Goal: Information Seeking & Learning: Learn about a topic

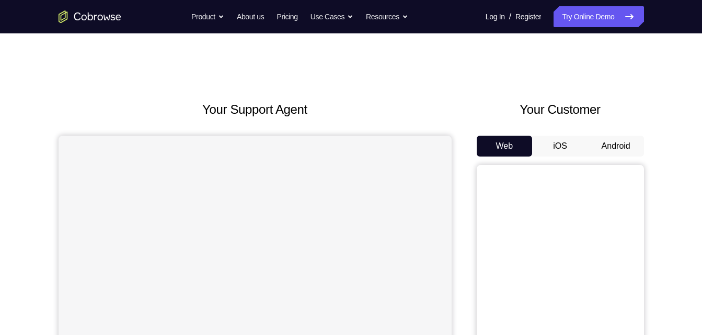
click at [621, 154] on button "Android" at bounding box center [616, 146] width 56 height 21
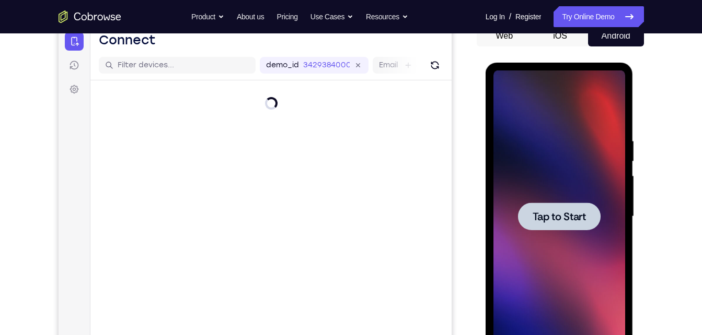
click at [621, 154] on div at bounding box center [559, 217] width 132 height 293
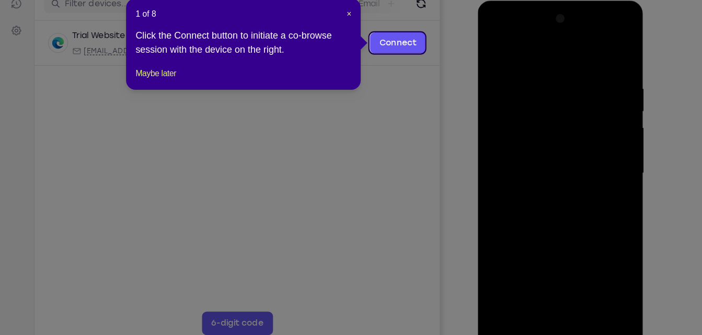
scroll to position [136, 0]
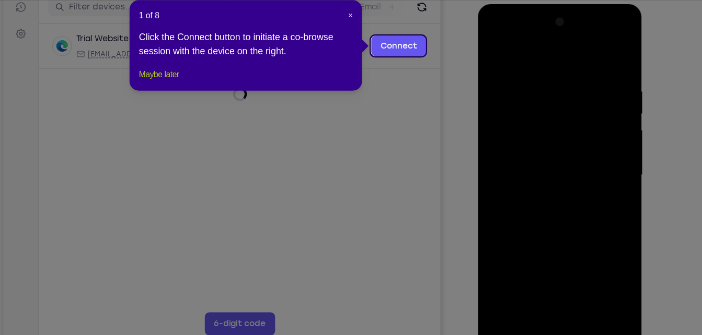
click at [191, 107] on button "Maybe later" at bounding box center [198, 100] width 36 height 13
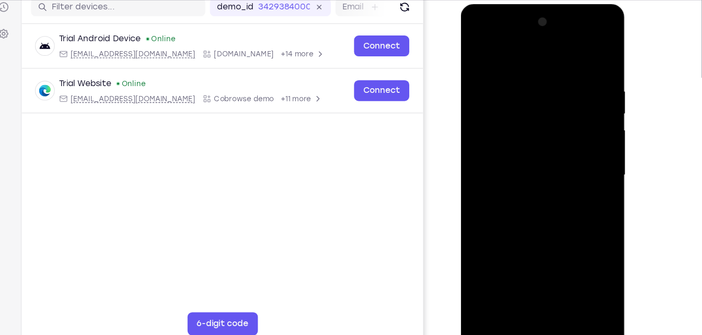
click at [532, 297] on div at bounding box center [534, 157] width 132 height 293
click at [532, 294] on div at bounding box center [534, 157] width 132 height 293
click at [582, 238] on div at bounding box center [534, 157] width 132 height 293
click at [585, 250] on div at bounding box center [534, 157] width 132 height 293
click at [484, 57] on div at bounding box center [534, 157] width 132 height 293
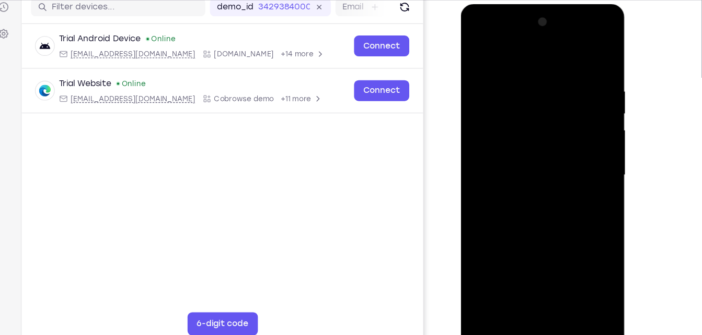
click at [583, 153] on div at bounding box center [534, 157] width 132 height 293
click at [522, 175] on div at bounding box center [534, 157] width 132 height 293
click at [521, 148] on div at bounding box center [534, 157] width 132 height 293
click at [521, 155] on div at bounding box center [534, 157] width 132 height 293
click at [533, 201] on div at bounding box center [534, 157] width 132 height 293
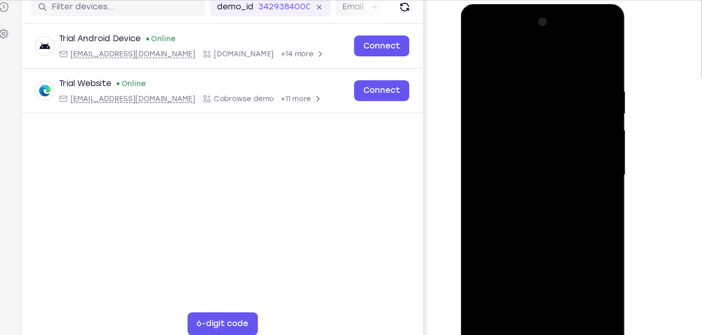
drag, startPoint x: 514, startPoint y: 57, endPoint x: 519, endPoint y: 22, distance: 35.5
click at [519, 22] on div at bounding box center [534, 157] width 132 height 293
drag, startPoint x: 528, startPoint y: 195, endPoint x: 532, endPoint y: 149, distance: 46.2
click at [532, 149] on div at bounding box center [534, 157] width 132 height 293
click at [479, 233] on div at bounding box center [534, 157] width 132 height 293
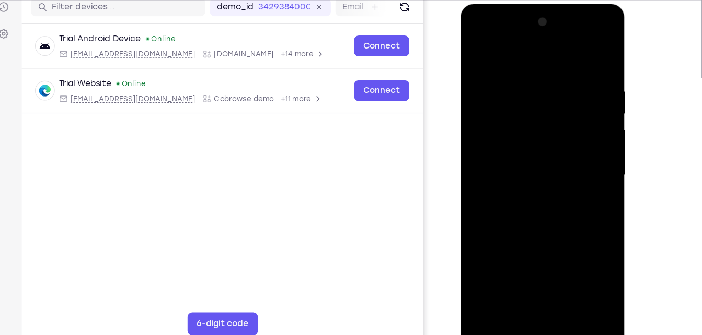
click at [561, 283] on div at bounding box center [534, 157] width 132 height 293
click at [543, 208] on div at bounding box center [534, 157] width 132 height 293
click at [542, 199] on div at bounding box center [534, 157] width 132 height 293
click at [477, 53] on div at bounding box center [534, 157] width 132 height 293
click at [539, 167] on div at bounding box center [534, 157] width 132 height 293
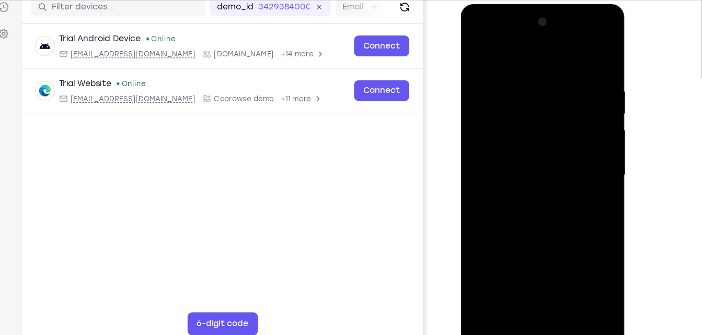
drag, startPoint x: 539, startPoint y: 167, endPoint x: 536, endPoint y: 251, distance: 84.2
click at [536, 251] on div at bounding box center [534, 157] width 132 height 293
click at [518, 186] on div at bounding box center [534, 157] width 132 height 293
click at [476, 50] on div at bounding box center [534, 157] width 132 height 293
click at [559, 279] on div at bounding box center [534, 157] width 132 height 293
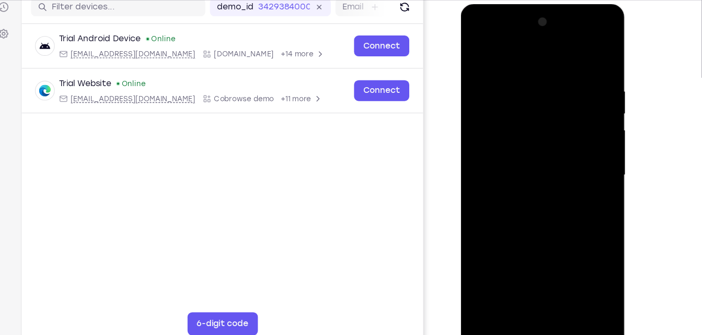
click at [521, 170] on div at bounding box center [534, 157] width 132 height 293
click at [523, 211] on div at bounding box center [534, 157] width 132 height 293
drag, startPoint x: 524, startPoint y: 247, endPoint x: 525, endPoint y: 238, distance: 9.0
click at [525, 238] on div at bounding box center [534, 157] width 132 height 293
click at [495, 294] on div at bounding box center [534, 157] width 132 height 293
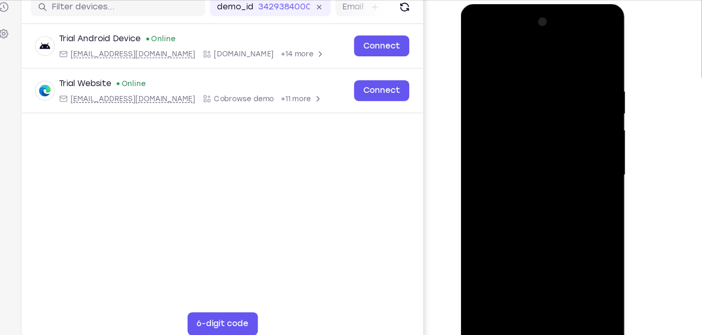
click at [479, 51] on div at bounding box center [534, 157] width 132 height 293
click at [518, 152] on div at bounding box center [534, 157] width 132 height 293
click at [502, 222] on div at bounding box center [534, 157] width 132 height 293
click at [590, 54] on div at bounding box center [534, 157] width 132 height 293
click at [529, 218] on div at bounding box center [534, 157] width 132 height 293
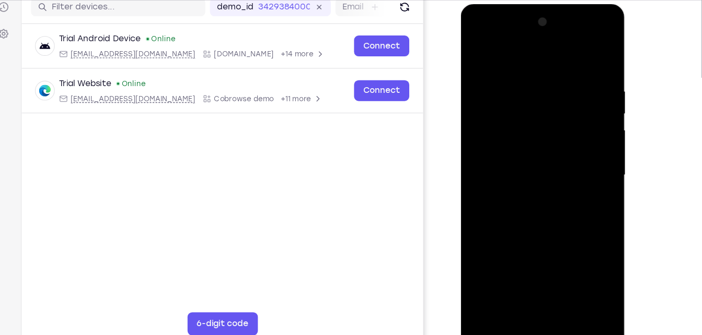
click at [590, 53] on div at bounding box center [534, 157] width 132 height 293
click at [514, 275] on div at bounding box center [534, 157] width 132 height 293
click at [476, 54] on div at bounding box center [534, 157] width 132 height 293
drag, startPoint x: 550, startPoint y: 253, endPoint x: 550, endPoint y: 107, distance: 146.8
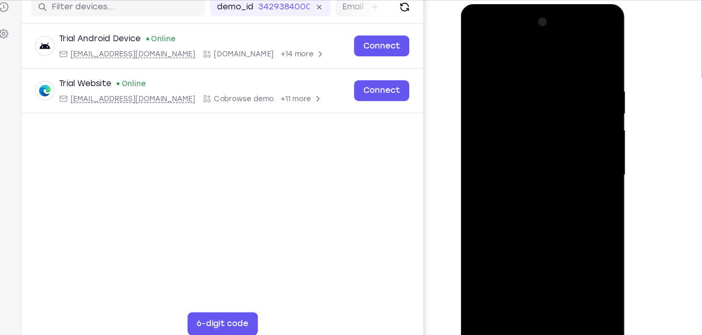
click at [550, 107] on div at bounding box center [534, 157] width 132 height 293
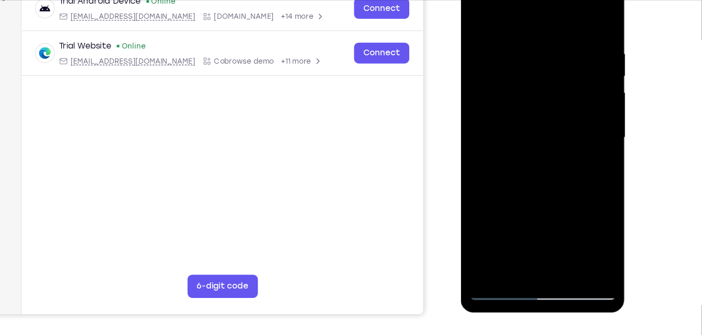
scroll to position [169, 0]
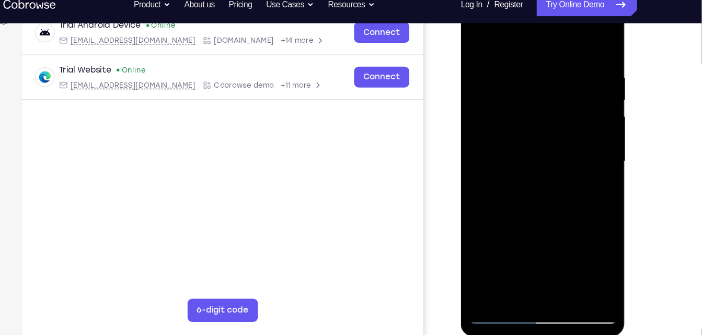
drag, startPoint x: 551, startPoint y: 153, endPoint x: 550, endPoint y: 192, distance: 39.2
click at [550, 192] on div at bounding box center [534, 145] width 132 height 293
click at [560, 268] on div at bounding box center [534, 145] width 132 height 293
click at [524, 210] on div at bounding box center [534, 145] width 132 height 293
click at [476, 43] on div at bounding box center [534, 145] width 132 height 293
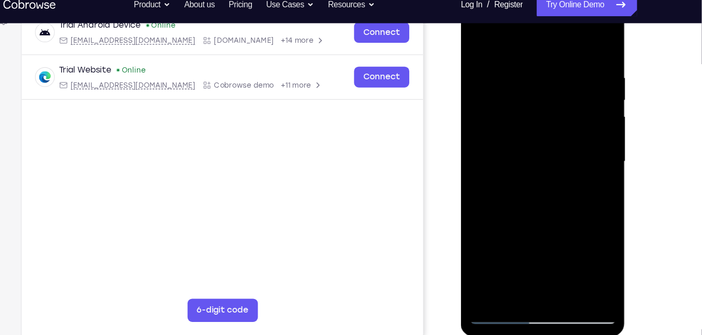
click at [476, 43] on div at bounding box center [534, 145] width 132 height 293
click at [517, 55] on div at bounding box center [534, 145] width 132 height 293
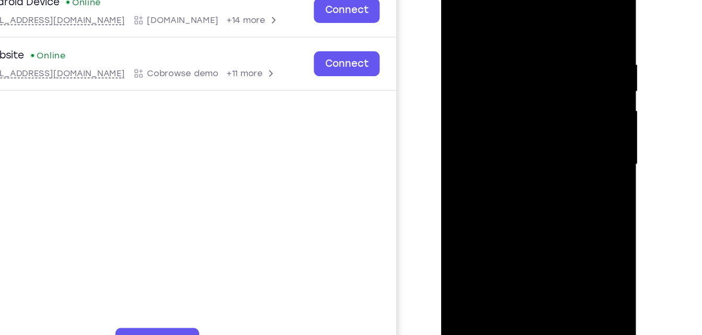
click at [572, 11] on div at bounding box center [515, 115] width 132 height 293
drag, startPoint x: 523, startPoint y: 168, endPoint x: 556, endPoint y: 39, distance: 132.8
click at [556, 39] on div at bounding box center [515, 115] width 132 height 293
drag, startPoint x: 506, startPoint y: 181, endPoint x: 528, endPoint y: 79, distance: 104.1
click at [528, 79] on div at bounding box center [515, 115] width 132 height 293
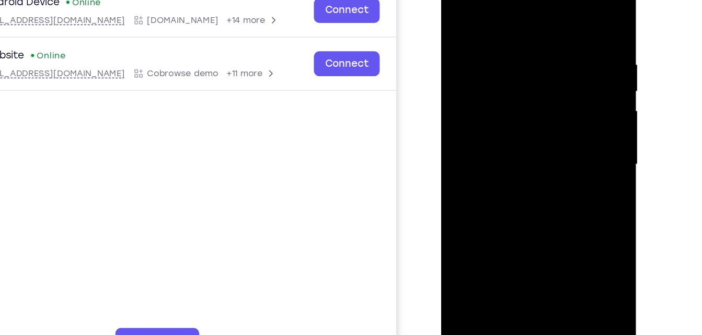
drag, startPoint x: 531, startPoint y: 191, endPoint x: 546, endPoint y: 42, distance: 150.2
click at [546, 42] on div at bounding box center [515, 115] width 132 height 293
drag, startPoint x: 521, startPoint y: 169, endPoint x: 540, endPoint y: 26, distance: 144.3
click at [540, 26] on div at bounding box center [515, 115] width 132 height 293
drag, startPoint x: 519, startPoint y: 160, endPoint x: 532, endPoint y: 79, distance: 82.6
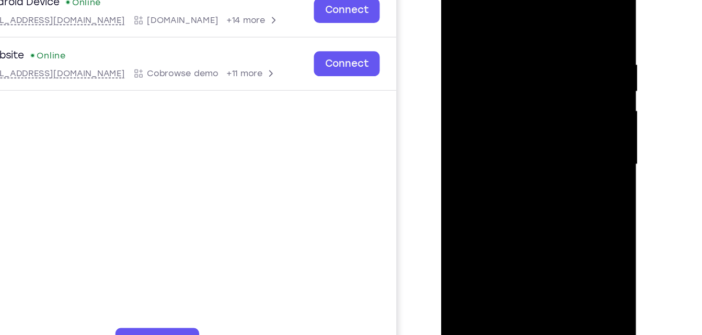
click at [532, 79] on div at bounding box center [515, 115] width 132 height 293
drag, startPoint x: 516, startPoint y: 193, endPoint x: 526, endPoint y: 120, distance: 73.4
click at [526, 120] on div at bounding box center [515, 115] width 132 height 293
drag, startPoint x: 509, startPoint y: 193, endPoint x: 540, endPoint y: 36, distance: 160.3
click at [540, 36] on div at bounding box center [515, 115] width 132 height 293
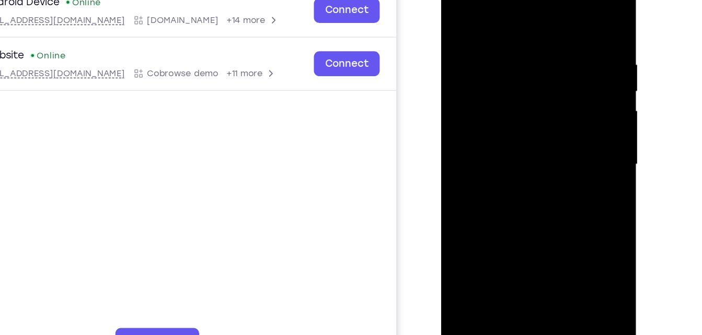
drag, startPoint x: 500, startPoint y: 174, endPoint x: 534, endPoint y: 44, distance: 134.5
click at [534, 44] on div at bounding box center [515, 115] width 132 height 293
drag, startPoint x: 502, startPoint y: 186, endPoint x: 537, endPoint y: 10, distance: 179.5
click at [537, 10] on div at bounding box center [515, 115] width 132 height 293
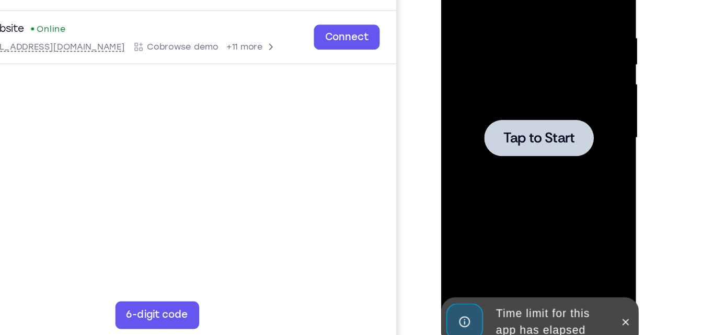
click at [514, 133] on div at bounding box center [515, 89] width 132 height 293
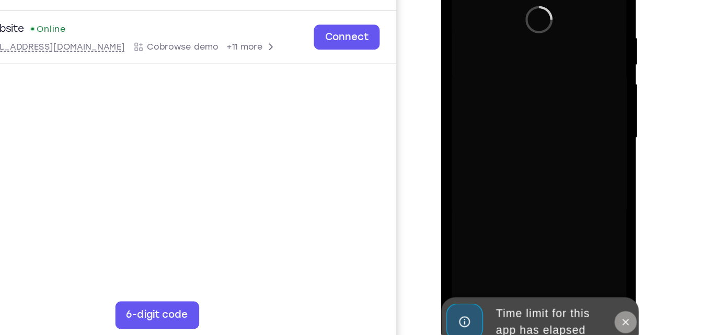
click at [579, 226] on icon at bounding box center [580, 228] width 8 height 8
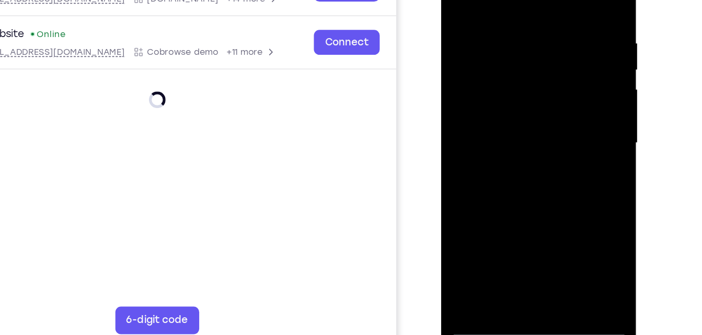
click at [516, 233] on div at bounding box center [515, 93] width 132 height 293
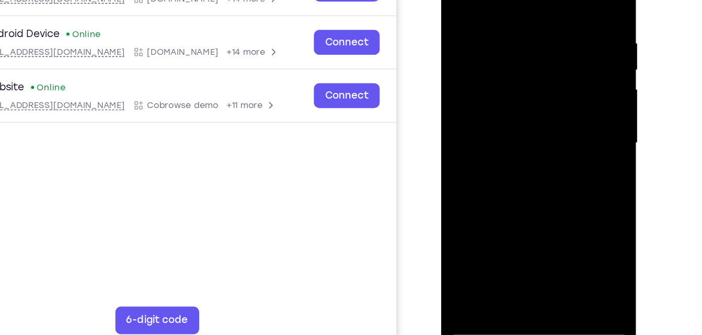
click at [559, 182] on div at bounding box center [515, 93] width 132 height 293
click at [475, 0] on div at bounding box center [515, 93] width 132 height 293
click at [469, 59] on div at bounding box center [515, 93] width 132 height 293
click at [485, 99] on div at bounding box center [515, 93] width 132 height 293
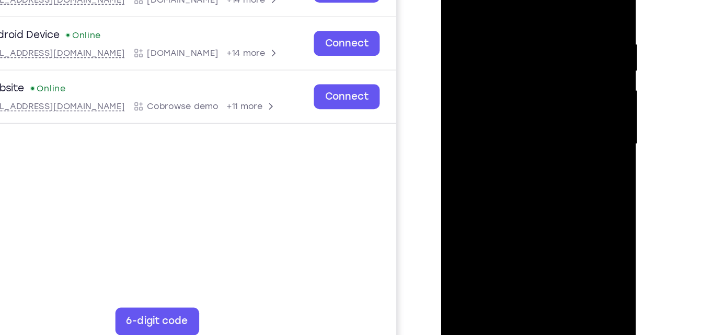
click at [485, 100] on div at bounding box center [515, 95] width 132 height 293
click at [480, 235] on div at bounding box center [515, 95] width 132 height 293
click at [509, 144] on div at bounding box center [515, 95] width 132 height 293
drag, startPoint x: 524, startPoint y: 115, endPoint x: 533, endPoint y: 53, distance: 62.8
click at [533, 53] on div at bounding box center [515, 95] width 132 height 293
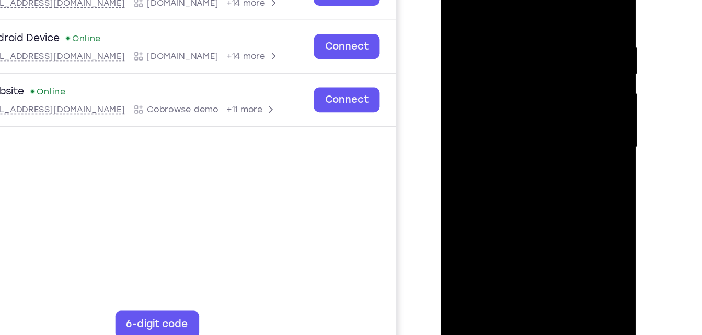
click at [550, 6] on div at bounding box center [515, 97] width 132 height 293
click at [458, 0] on div at bounding box center [515, 97] width 132 height 293
drag, startPoint x: 531, startPoint y: 157, endPoint x: 548, endPoint y: 21, distance: 136.4
click at [548, 21] on div at bounding box center [515, 97] width 132 height 293
drag, startPoint x: 526, startPoint y: 170, endPoint x: 532, endPoint y: 145, distance: 25.9
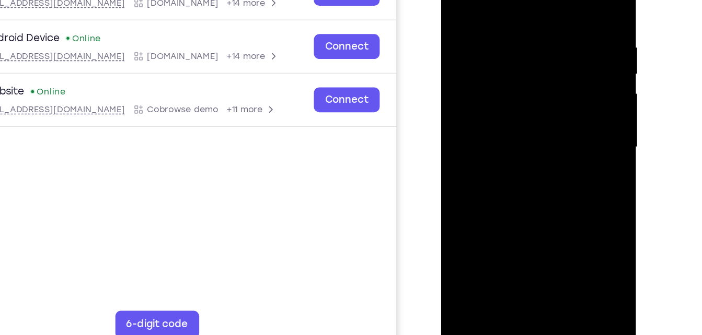
click at [532, 145] on div at bounding box center [515, 97] width 132 height 293
click at [564, 0] on div at bounding box center [515, 97] width 132 height 293
click at [457, 0] on div at bounding box center [515, 97] width 132 height 293
click at [559, 0] on div at bounding box center [515, 97] width 132 height 293
drag, startPoint x: 519, startPoint y: 150, endPoint x: 537, endPoint y: 37, distance: 114.2
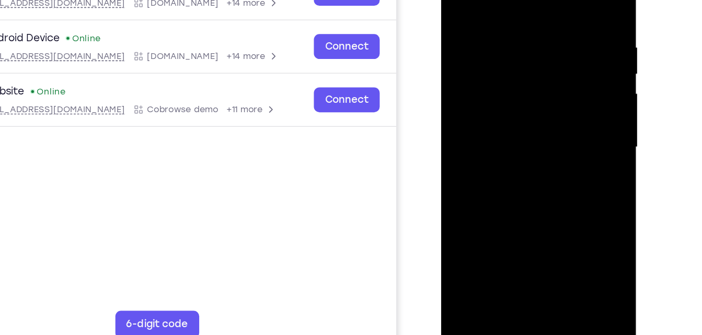
click at [537, 37] on div at bounding box center [515, 97] width 132 height 293
click at [457, 0] on div at bounding box center [515, 97] width 132 height 293
drag, startPoint x: 521, startPoint y: 171, endPoint x: 532, endPoint y: 2, distance: 169.1
click at [532, 2] on div at bounding box center [515, 97] width 132 height 293
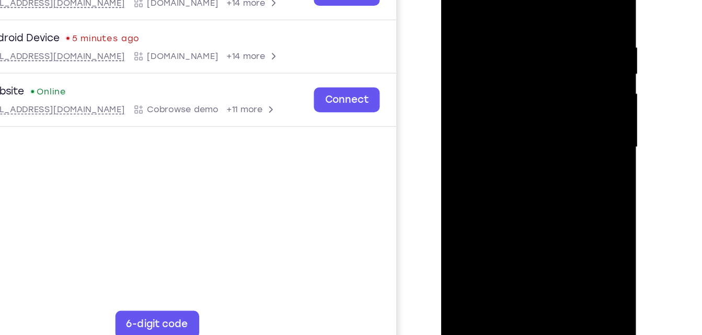
drag, startPoint x: 526, startPoint y: 159, endPoint x: 539, endPoint y: 17, distance: 143.2
click at [539, 17] on div at bounding box center [515, 97] width 132 height 293
drag, startPoint x: 527, startPoint y: 143, endPoint x: 532, endPoint y: 74, distance: 68.7
click at [532, 74] on div at bounding box center [515, 97] width 132 height 293
drag, startPoint x: 517, startPoint y: 173, endPoint x: 533, endPoint y: 84, distance: 90.8
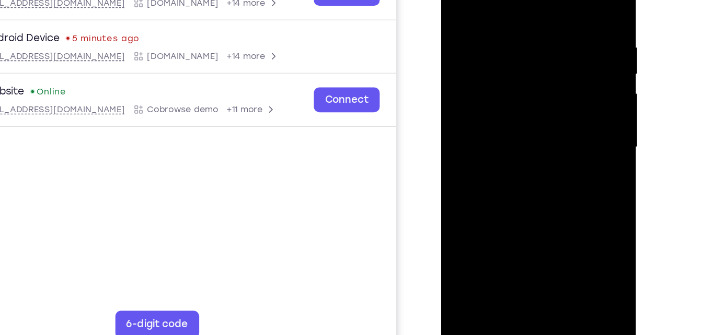
click at [533, 84] on div at bounding box center [515, 97] width 132 height 293
drag, startPoint x: 521, startPoint y: 180, endPoint x: 558, endPoint y: 31, distance: 153.7
click at [558, 31] on div at bounding box center [515, 97] width 132 height 293
drag, startPoint x: 529, startPoint y: 144, endPoint x: 552, endPoint y: 23, distance: 123.5
click at [552, 23] on div at bounding box center [515, 97] width 132 height 293
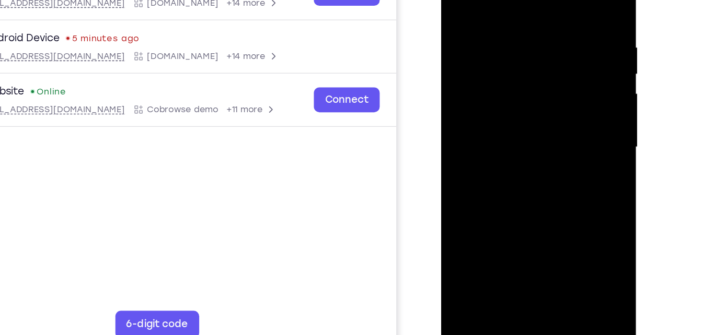
drag, startPoint x: 523, startPoint y: 159, endPoint x: 541, endPoint y: 60, distance: 101.0
click at [541, 60] on div at bounding box center [515, 97] width 132 height 293
drag, startPoint x: 516, startPoint y: 158, endPoint x: 535, endPoint y: 78, distance: 82.1
click at [535, 78] on div at bounding box center [515, 97] width 132 height 293
drag, startPoint x: 516, startPoint y: 165, endPoint x: 530, endPoint y: 105, distance: 61.7
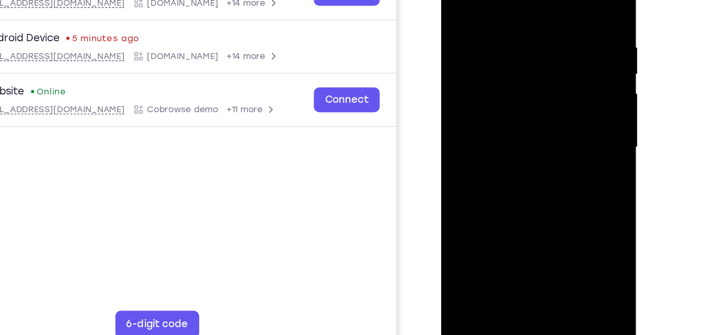
click at [530, 105] on div at bounding box center [515, 97] width 132 height 293
drag, startPoint x: 518, startPoint y: 172, endPoint x: 528, endPoint y: 131, distance: 43.0
click at [528, 131] on div at bounding box center [515, 97] width 132 height 293
drag, startPoint x: 519, startPoint y: 188, endPoint x: 559, endPoint y: 25, distance: 168.4
click at [559, 25] on div at bounding box center [515, 97] width 132 height 293
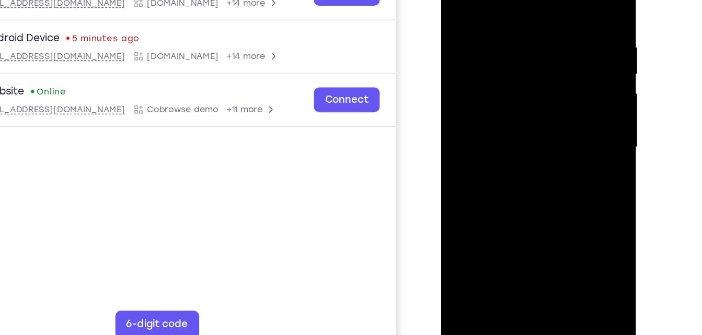
drag, startPoint x: 517, startPoint y: 164, endPoint x: 541, endPoint y: 44, distance: 122.0
click at [541, 44] on div at bounding box center [515, 97] width 132 height 293
drag, startPoint x: 512, startPoint y: 156, endPoint x: 540, endPoint y: 25, distance: 134.7
click at [540, 25] on div at bounding box center [515, 97] width 132 height 293
drag, startPoint x: 512, startPoint y: 156, endPoint x: 537, endPoint y: 34, distance: 124.7
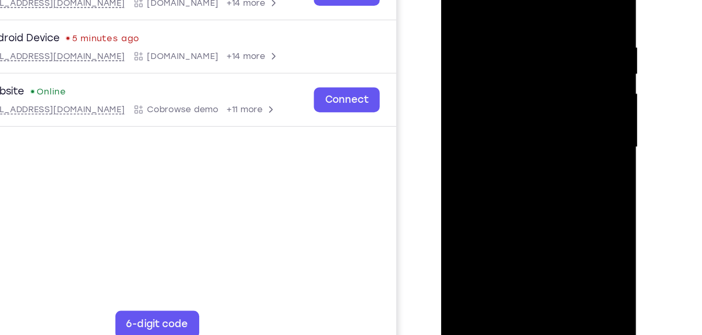
click at [537, 34] on div at bounding box center [515, 97] width 132 height 293
drag, startPoint x: 537, startPoint y: 34, endPoint x: 538, endPoint y: 43, distance: 9.0
click at [538, 43] on div at bounding box center [515, 97] width 132 height 293
drag, startPoint x: 506, startPoint y: 169, endPoint x: 511, endPoint y: 156, distance: 13.7
click at [511, 156] on div at bounding box center [515, 97] width 132 height 293
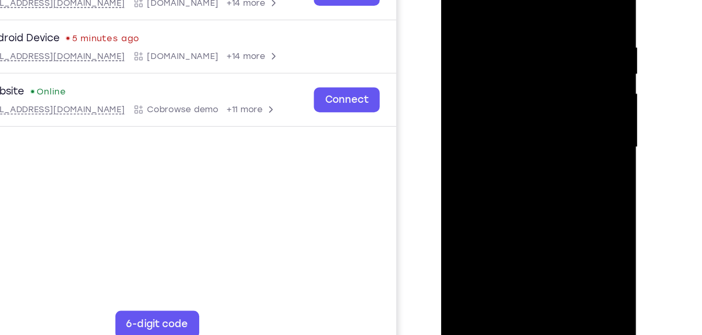
drag, startPoint x: 508, startPoint y: 189, endPoint x: 539, endPoint y: 39, distance: 152.5
click at [539, 39] on div at bounding box center [515, 97] width 132 height 293
drag, startPoint x: 525, startPoint y: 110, endPoint x: 521, endPoint y: 148, distance: 38.9
click at [521, 148] on div at bounding box center [515, 97] width 132 height 293
click at [546, 63] on div at bounding box center [515, 97] width 132 height 293
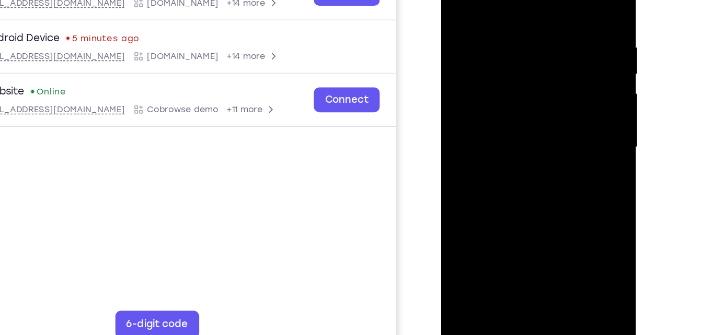
click at [458, 0] on div at bounding box center [515, 97] width 132 height 293
drag, startPoint x: 525, startPoint y: 155, endPoint x: 540, endPoint y: 35, distance: 120.6
click at [540, 35] on div at bounding box center [515, 97] width 132 height 293
drag, startPoint x: 520, startPoint y: 177, endPoint x: 546, endPoint y: 25, distance: 154.8
click at [546, 25] on div at bounding box center [515, 97] width 132 height 293
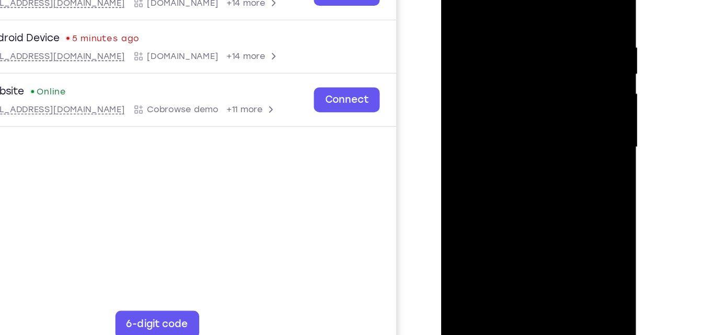
drag, startPoint x: 517, startPoint y: 164, endPoint x: 555, endPoint y: 26, distance: 142.6
click at [555, 26] on div at bounding box center [515, 97] width 132 height 293
drag, startPoint x: 524, startPoint y: 176, endPoint x: 549, endPoint y: 82, distance: 97.0
click at [549, 82] on div at bounding box center [515, 97] width 132 height 293
drag, startPoint x: 518, startPoint y: 190, endPoint x: 548, endPoint y: 44, distance: 148.8
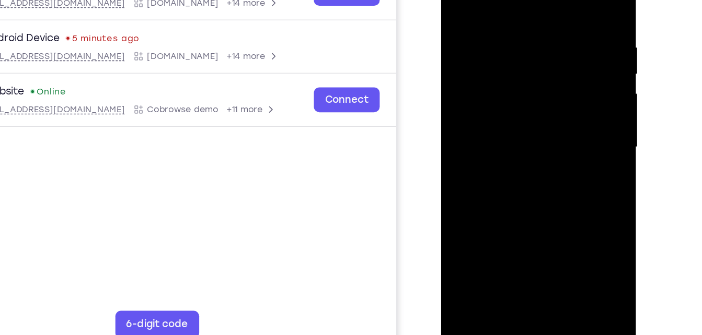
click at [548, 44] on div at bounding box center [515, 97] width 132 height 293
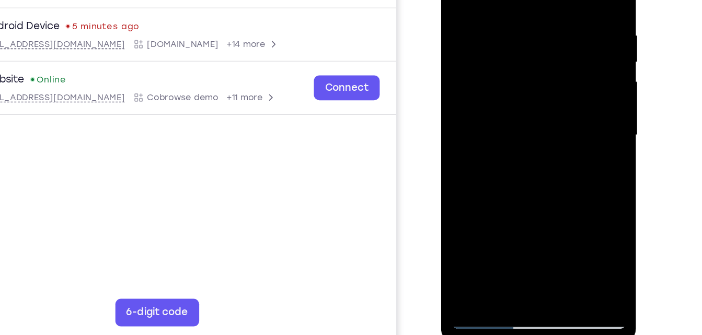
drag, startPoint x: 519, startPoint y: 166, endPoint x: 547, endPoint y: 13, distance: 155.6
click at [547, 13] on div at bounding box center [515, 85] width 132 height 293
drag, startPoint x: 509, startPoint y: 177, endPoint x: 537, endPoint y: 21, distance: 158.1
click at [537, 21] on div at bounding box center [515, 85] width 132 height 293
drag, startPoint x: 512, startPoint y: 164, endPoint x: 529, endPoint y: 100, distance: 66.5
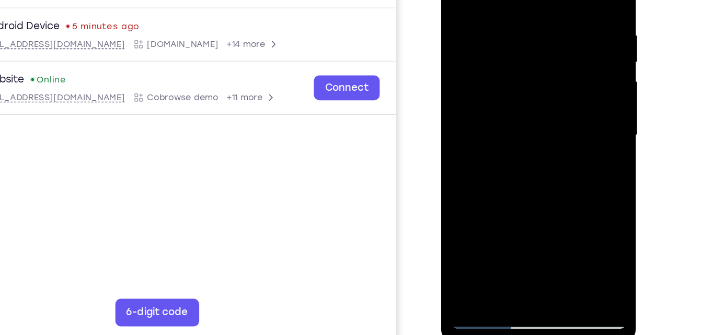
click at [529, 100] on div at bounding box center [515, 85] width 132 height 293
drag, startPoint x: 514, startPoint y: 166, endPoint x: 550, endPoint y: 3, distance: 166.9
click at [550, 3] on div at bounding box center [515, 85] width 132 height 293
drag, startPoint x: 514, startPoint y: 159, endPoint x: 534, endPoint y: 74, distance: 87.8
click at [534, 74] on div at bounding box center [515, 85] width 132 height 293
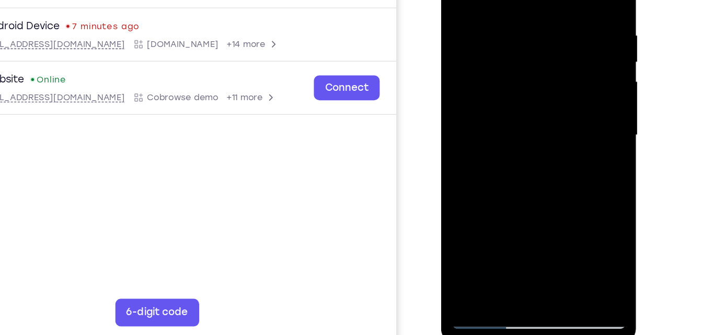
drag, startPoint x: 515, startPoint y: 162, endPoint x: 535, endPoint y: 79, distance: 84.9
click at [535, 79] on div at bounding box center [515, 85] width 132 height 293
drag, startPoint x: 505, startPoint y: 173, endPoint x: 519, endPoint y: 135, distance: 40.5
click at [519, 135] on div at bounding box center [515, 85] width 132 height 293
click at [541, 42] on div at bounding box center [515, 85] width 132 height 293
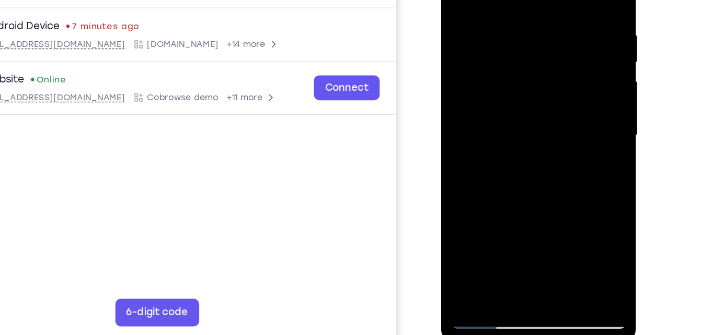
drag, startPoint x: 513, startPoint y: 168, endPoint x: 536, endPoint y: 37, distance: 132.6
click at [536, 37] on div at bounding box center [515, 85] width 132 height 293
drag, startPoint x: 510, startPoint y: 156, endPoint x: 537, endPoint y: 24, distance: 134.9
click at [537, 24] on div at bounding box center [515, 85] width 132 height 293
drag, startPoint x: 509, startPoint y: 150, endPoint x: 536, endPoint y: -2, distance: 153.9
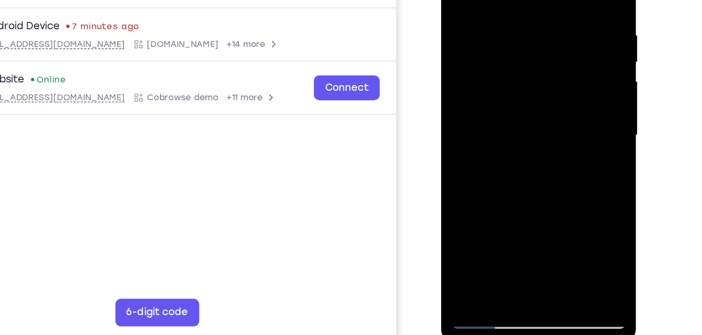
click at [536, 0] on div at bounding box center [515, 85] width 132 height 293
drag, startPoint x: 511, startPoint y: 142, endPoint x: 541, endPoint y: 17, distance: 128.5
click at [541, 17] on div at bounding box center [515, 85] width 132 height 293
drag, startPoint x: 503, startPoint y: 161, endPoint x: 541, endPoint y: 31, distance: 135.6
click at [541, 31] on div at bounding box center [515, 85] width 132 height 293
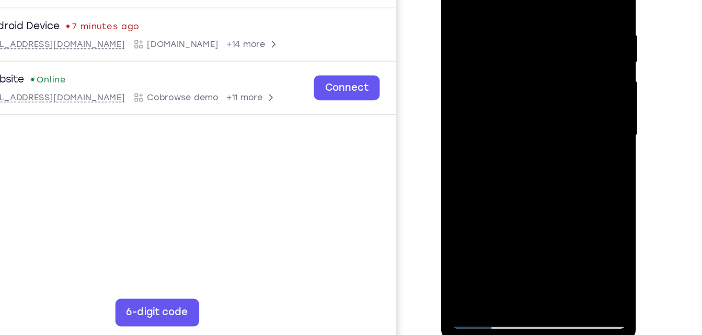
drag, startPoint x: 509, startPoint y: 150, endPoint x: 539, endPoint y: 39, distance: 115.1
click at [539, 39] on div at bounding box center [515, 85] width 132 height 293
drag, startPoint x: 511, startPoint y: 163, endPoint x: 543, endPoint y: 20, distance: 146.8
click at [543, 20] on div at bounding box center [515, 85] width 132 height 293
drag, startPoint x: 507, startPoint y: 178, endPoint x: 550, endPoint y: 3, distance: 180.2
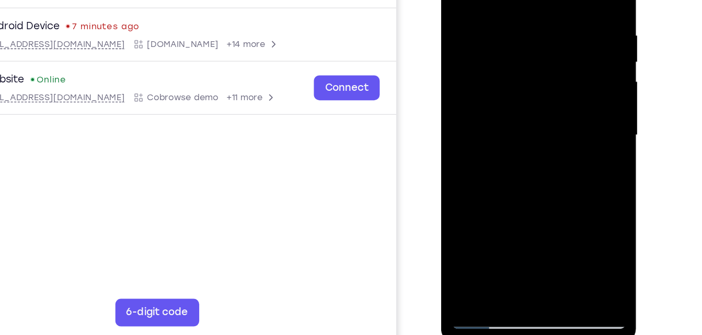
click at [550, 3] on div at bounding box center [515, 85] width 132 height 293
drag, startPoint x: 511, startPoint y: 180, endPoint x: 523, endPoint y: 138, distance: 43.5
click at [523, 138] on div at bounding box center [515, 85] width 132 height 293
click at [561, 33] on div at bounding box center [515, 85] width 132 height 293
click at [476, 224] on div at bounding box center [515, 85] width 132 height 293
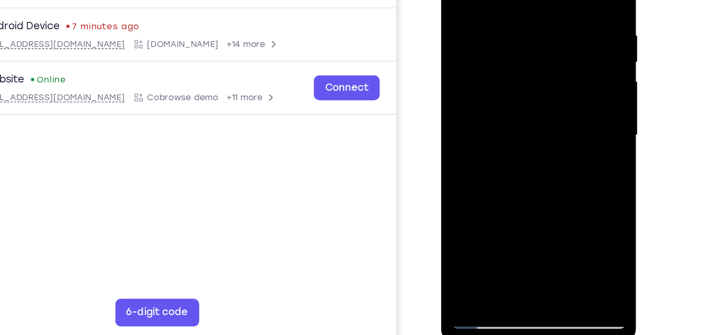
drag, startPoint x: 513, startPoint y: 173, endPoint x: 526, endPoint y: 68, distance: 106.4
click at [526, 68] on div at bounding box center [515, 85] width 132 height 293
click at [479, 225] on div at bounding box center [515, 85] width 132 height 293
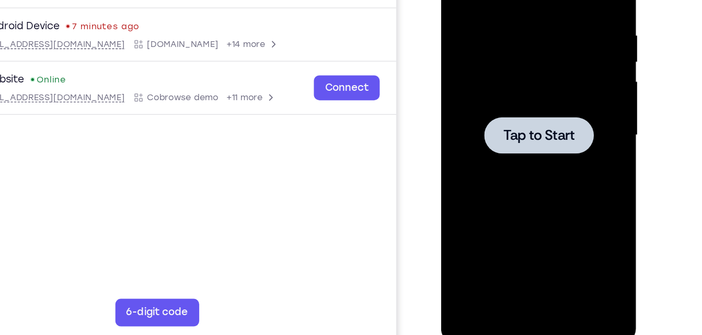
click at [515, 33] on div at bounding box center [515, 85] width 132 height 293
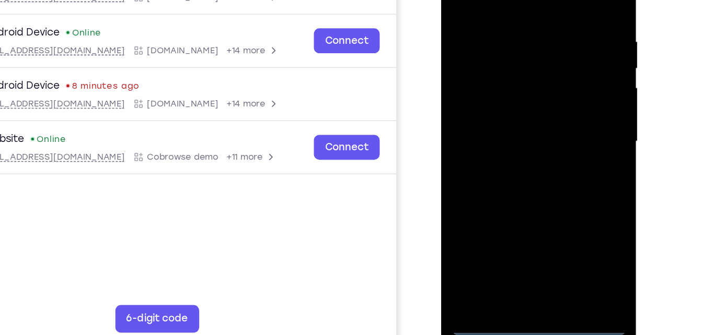
click at [516, 229] on div at bounding box center [515, 92] width 132 height 293
click at [562, 187] on div at bounding box center [515, 92] width 132 height 293
click at [487, 0] on div at bounding box center [515, 92] width 132 height 293
click at [556, 89] on div at bounding box center [515, 92] width 132 height 293
click at [506, 112] on div at bounding box center [515, 92] width 132 height 293
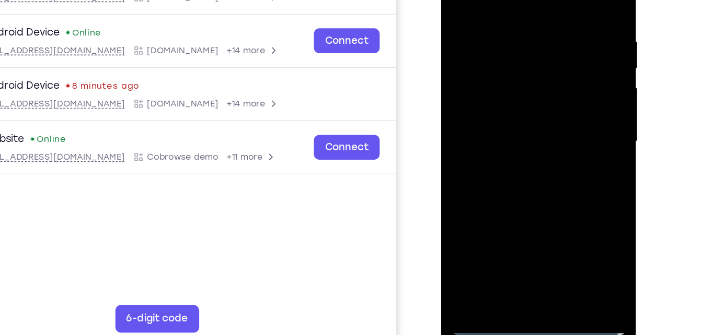
click at [506, 83] on div at bounding box center [515, 92] width 132 height 293
click at [506, 92] on div at bounding box center [515, 92] width 132 height 293
click at [559, 134] on div at bounding box center [515, 92] width 132 height 293
drag, startPoint x: 535, startPoint y: 164, endPoint x: 560, endPoint y: 58, distance: 108.4
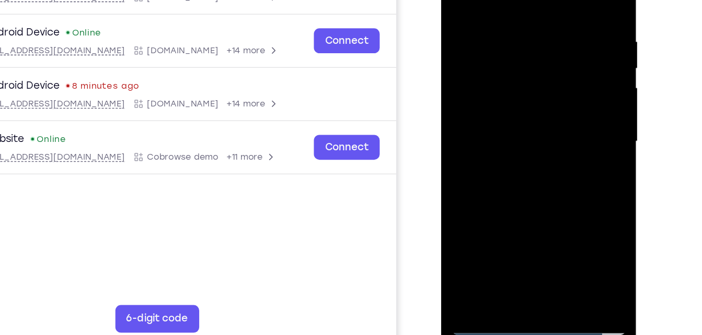
click at [560, 58] on div at bounding box center [515, 92] width 132 height 293
drag, startPoint x: 519, startPoint y: 166, endPoint x: 567, endPoint y: 30, distance: 144.1
click at [567, 30] on div at bounding box center [515, 92] width 132 height 293
drag, startPoint x: 513, startPoint y: 176, endPoint x: 553, endPoint y: 21, distance: 159.4
click at [553, 21] on div at bounding box center [515, 92] width 132 height 293
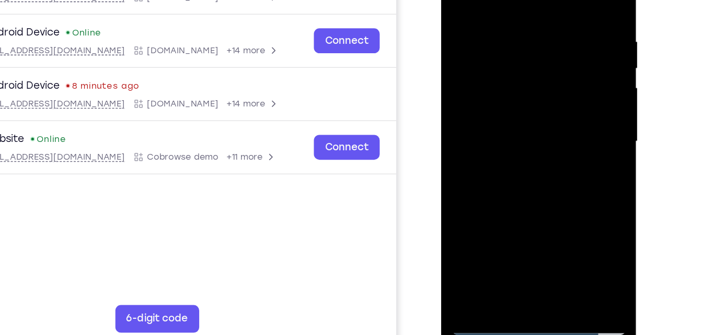
drag, startPoint x: 521, startPoint y: -7, endPoint x: 523, endPoint y: -44, distance: 36.6
click at [523, 0] on div at bounding box center [515, 92] width 132 height 293
drag, startPoint x: 534, startPoint y: 124, endPoint x: 539, endPoint y: 33, distance: 91.6
click at [539, 33] on div at bounding box center [515, 92] width 132 height 293
drag, startPoint x: 540, startPoint y: 125, endPoint x: 544, endPoint y: 7, distance: 118.2
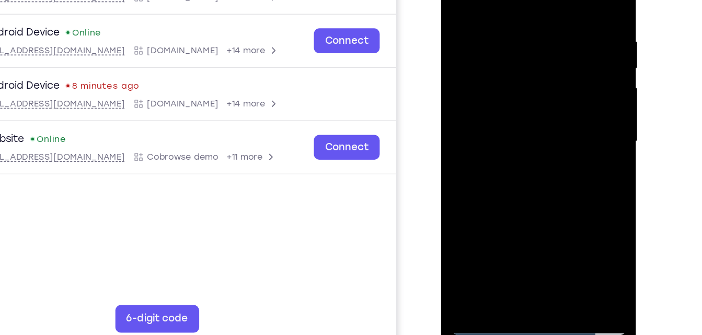
click at [544, 7] on div at bounding box center [515, 92] width 132 height 293
drag, startPoint x: 511, startPoint y: 150, endPoint x: 534, endPoint y: 66, distance: 87.2
click at [534, 66] on div at bounding box center [515, 92] width 132 height 293
drag, startPoint x: 503, startPoint y: 175, endPoint x: 527, endPoint y: 64, distance: 113.5
click at [527, 64] on div at bounding box center [515, 92] width 132 height 293
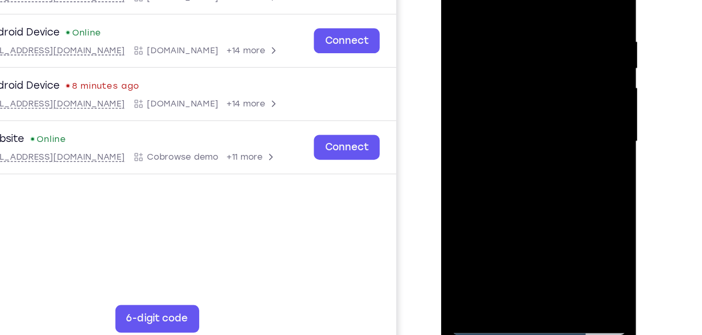
drag, startPoint x: 501, startPoint y: 174, endPoint x: 535, endPoint y: 79, distance: 100.5
click at [535, 79] on div at bounding box center [515, 92] width 132 height 293
drag, startPoint x: 534, startPoint y: 169, endPoint x: 513, endPoint y: 33, distance: 137.5
click at [513, 33] on div at bounding box center [515, 92] width 132 height 293
drag, startPoint x: 542, startPoint y: 187, endPoint x: 511, endPoint y: 28, distance: 161.8
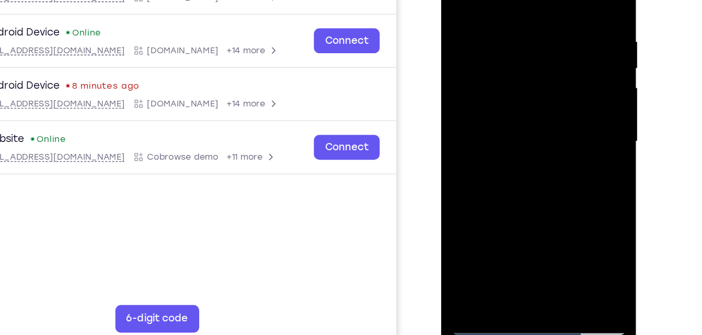
click at [511, 28] on div at bounding box center [515, 92] width 132 height 293
drag, startPoint x: 536, startPoint y: 157, endPoint x: 521, endPoint y: 50, distance: 107.5
click at [521, 50] on div at bounding box center [515, 92] width 132 height 293
drag, startPoint x: 556, startPoint y: 190, endPoint x: 527, endPoint y: 4, distance: 188.8
click at [527, 4] on div at bounding box center [515, 92] width 132 height 293
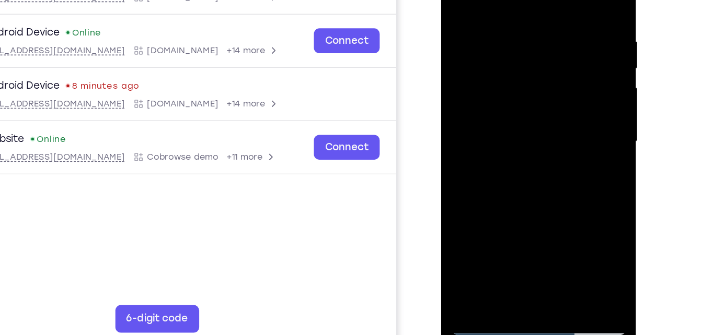
drag, startPoint x: 541, startPoint y: 167, endPoint x: 521, endPoint y: 18, distance: 150.8
click at [521, 18] on div at bounding box center [515, 92] width 132 height 293
drag, startPoint x: 514, startPoint y: 163, endPoint x: 543, endPoint y: 33, distance: 133.2
click at [543, 33] on div at bounding box center [515, 92] width 132 height 293
drag, startPoint x: 511, startPoint y: 173, endPoint x: 556, endPoint y: 32, distance: 148.1
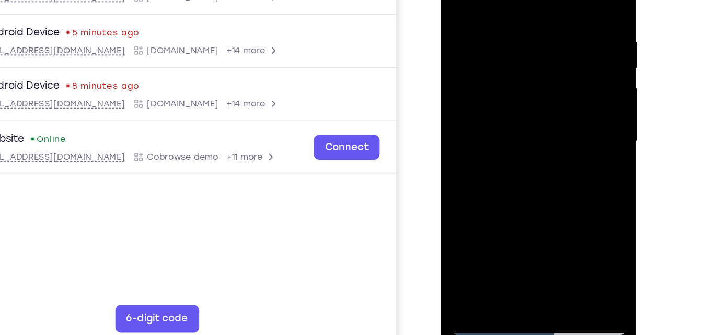
click at [556, 32] on div at bounding box center [515, 92] width 132 height 293
drag, startPoint x: 517, startPoint y: 171, endPoint x: 520, endPoint y: 39, distance: 132.2
click at [520, 39] on div at bounding box center [515, 92] width 132 height 293
drag, startPoint x: 535, startPoint y: 155, endPoint x: 550, endPoint y: 9, distance: 146.1
click at [550, 9] on div at bounding box center [515, 92] width 132 height 293
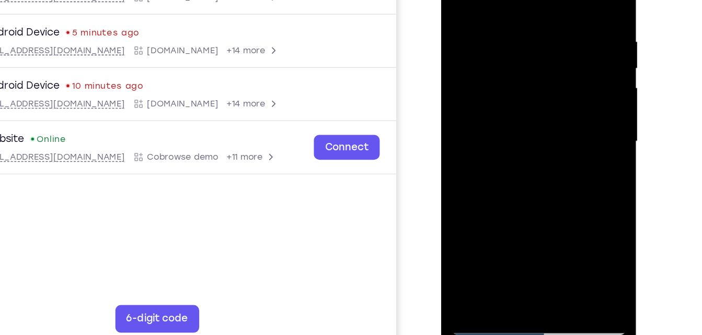
drag, startPoint x: 504, startPoint y: 179, endPoint x: 517, endPoint y: 79, distance: 100.6
click at [517, 79] on div at bounding box center [515, 92] width 132 height 293
drag, startPoint x: 537, startPoint y: 161, endPoint x: 555, endPoint y: 41, distance: 122.0
click at [555, 41] on div at bounding box center [515, 92] width 132 height 293
drag, startPoint x: 555, startPoint y: 41, endPoint x: 548, endPoint y: 107, distance: 66.2
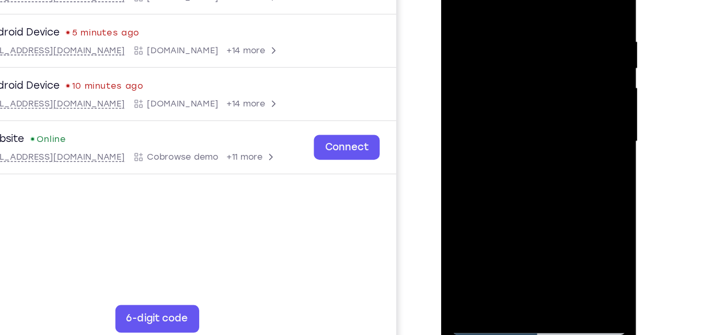
click at [548, 107] on div at bounding box center [515, 92] width 132 height 293
drag, startPoint x: 523, startPoint y: 201, endPoint x: 538, endPoint y: 61, distance: 141.4
click at [538, 61] on div at bounding box center [515, 92] width 132 height 293
drag, startPoint x: 501, startPoint y: 169, endPoint x: 530, endPoint y: 80, distance: 93.0
click at [530, 80] on div at bounding box center [515, 92] width 132 height 293
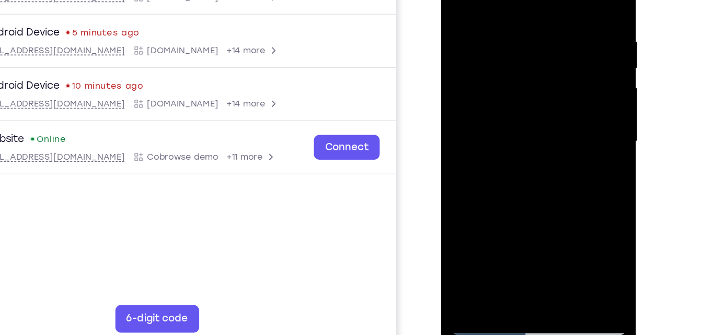
drag, startPoint x: 523, startPoint y: 196, endPoint x: 555, endPoint y: 55, distance: 144.9
click at [555, 55] on div at bounding box center [515, 92] width 132 height 293
drag, startPoint x: 506, startPoint y: 164, endPoint x: 551, endPoint y: 0, distance: 170.1
click at [551, 0] on div at bounding box center [515, 92] width 132 height 293
drag, startPoint x: 513, startPoint y: 174, endPoint x: 519, endPoint y: 150, distance: 24.8
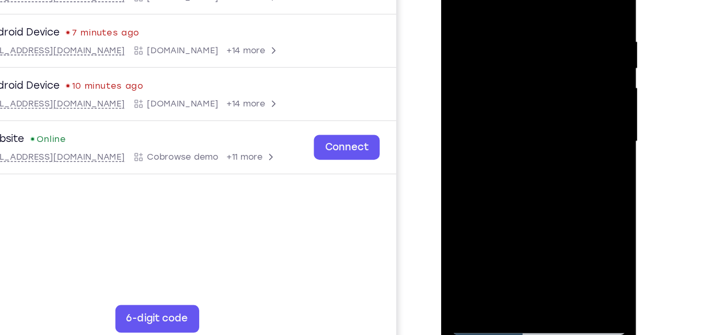
click at [519, 150] on div at bounding box center [515, 92] width 132 height 293
drag, startPoint x: 530, startPoint y: 185, endPoint x: 563, endPoint y: 55, distance: 133.7
click at [563, 55] on div at bounding box center [515, 92] width 132 height 293
drag, startPoint x: 523, startPoint y: 161, endPoint x: 551, endPoint y: 68, distance: 96.7
click at [551, 68] on div at bounding box center [515, 92] width 132 height 293
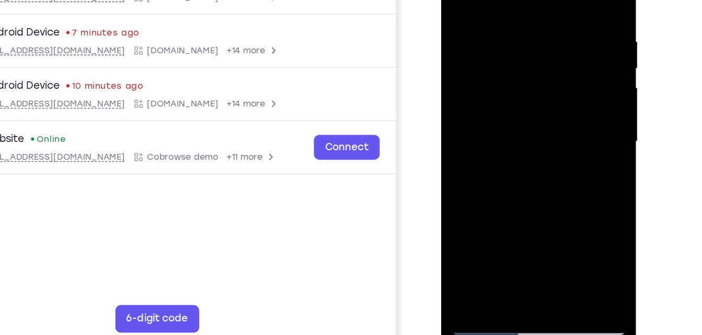
drag, startPoint x: 504, startPoint y: 185, endPoint x: 547, endPoint y: 13, distance: 177.7
click at [547, 13] on div at bounding box center [515, 92] width 132 height 293
drag, startPoint x: 517, startPoint y: 166, endPoint x: 530, endPoint y: 94, distance: 72.8
click at [530, 94] on div at bounding box center [515, 92] width 132 height 293
drag, startPoint x: 518, startPoint y: 195, endPoint x: 546, endPoint y: 20, distance: 176.6
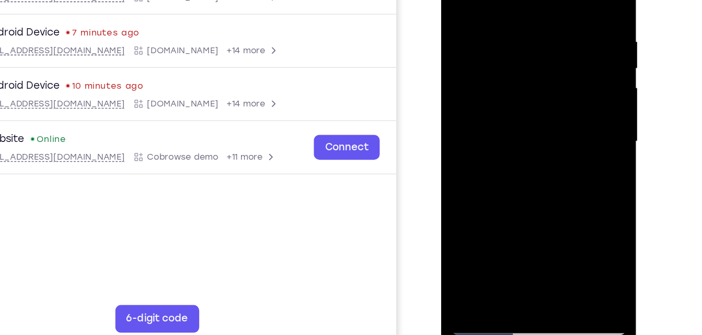
click at [546, 20] on div at bounding box center [515, 92] width 132 height 293
drag, startPoint x: 529, startPoint y: 158, endPoint x: 538, endPoint y: 58, distance: 100.2
click at [538, 58] on div at bounding box center [515, 92] width 132 height 293
drag, startPoint x: 528, startPoint y: 183, endPoint x: 540, endPoint y: 51, distance: 133.3
click at [540, 51] on div at bounding box center [515, 92] width 132 height 293
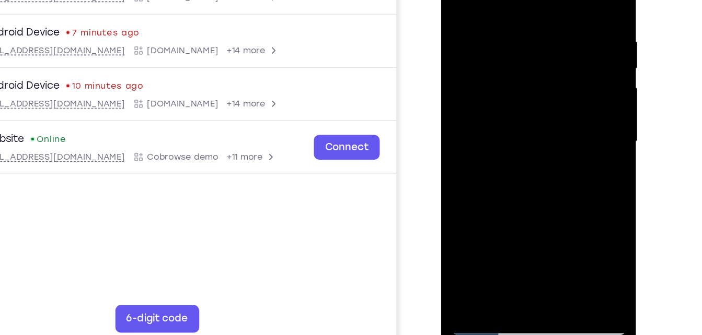
drag, startPoint x: 530, startPoint y: 171, endPoint x: 543, endPoint y: 17, distance: 154.7
click at [543, 17] on div at bounding box center [515, 92] width 132 height 293
drag, startPoint x: 522, startPoint y: 158, endPoint x: 543, endPoint y: -15, distance: 173.7
click at [543, 0] on div at bounding box center [515, 92] width 132 height 293
drag, startPoint x: 525, startPoint y: 144, endPoint x: 539, endPoint y: 9, distance: 135.5
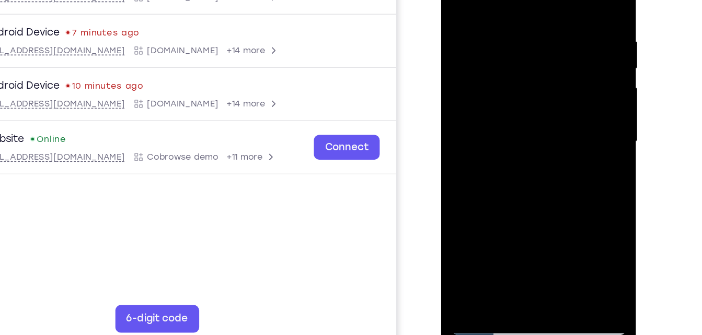
click at [539, 9] on div at bounding box center [515, 92] width 132 height 293
drag, startPoint x: 528, startPoint y: 158, endPoint x: 538, endPoint y: 45, distance: 112.8
click at [538, 45] on div at bounding box center [515, 92] width 132 height 293
drag, startPoint x: 523, startPoint y: 167, endPoint x: 542, endPoint y: 1, distance: 167.8
click at [542, 1] on div at bounding box center [515, 92] width 132 height 293
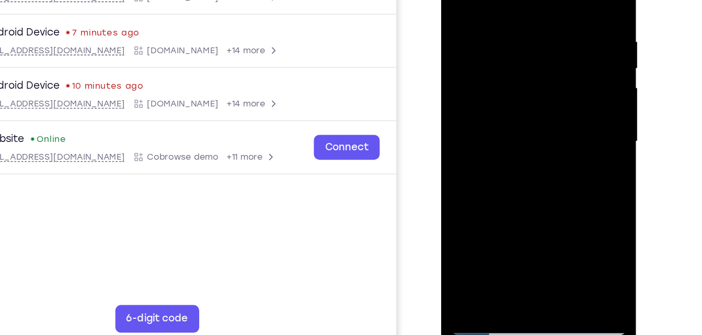
drag, startPoint x: 519, startPoint y: 165, endPoint x: 545, endPoint y: 16, distance: 151.1
click at [545, 16] on div at bounding box center [515, 92] width 132 height 293
drag, startPoint x: 516, startPoint y: 187, endPoint x: 548, endPoint y: 20, distance: 170.2
click at [548, 20] on div at bounding box center [515, 92] width 132 height 293
drag, startPoint x: 519, startPoint y: 188, endPoint x: 543, endPoint y: 22, distance: 168.0
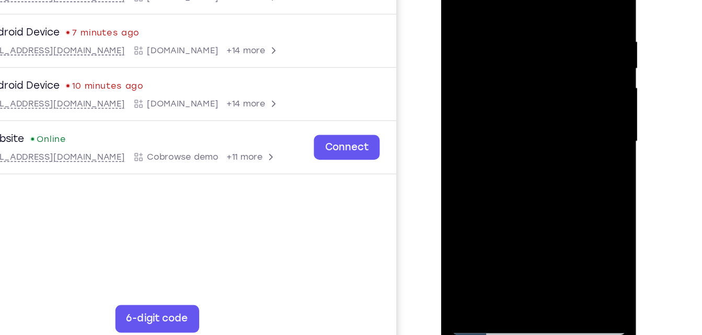
click at [543, 22] on div at bounding box center [515, 92] width 132 height 293
drag, startPoint x: 537, startPoint y: 71, endPoint x: 540, endPoint y: 9, distance: 62.3
click at [540, 9] on div at bounding box center [515, 92] width 132 height 293
drag, startPoint x: 525, startPoint y: 131, endPoint x: 549, endPoint y: -3, distance: 135.8
click at [549, 0] on div at bounding box center [515, 92] width 132 height 293
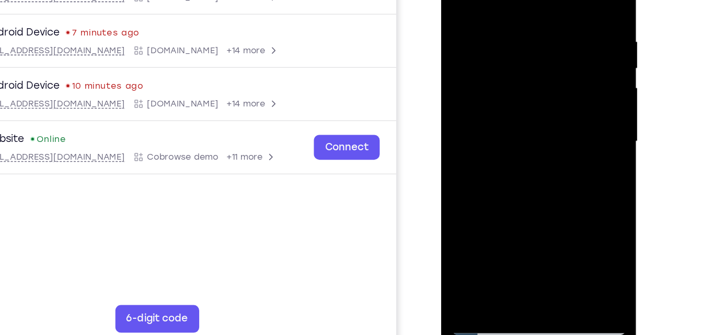
drag, startPoint x: 527, startPoint y: 147, endPoint x: 557, endPoint y: -7, distance: 156.6
click at [557, 0] on div at bounding box center [515, 92] width 132 height 293
drag, startPoint x: 541, startPoint y: 144, endPoint x: 547, endPoint y: 80, distance: 64.0
click at [547, 80] on div at bounding box center [515, 92] width 132 height 293
click at [538, 212] on div at bounding box center [515, 92] width 132 height 293
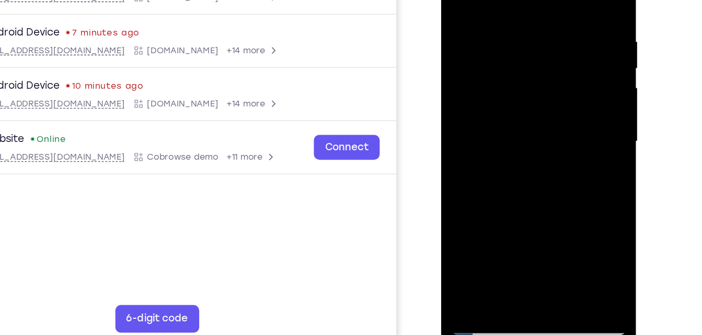
click at [525, 147] on div at bounding box center [515, 92] width 132 height 293
drag, startPoint x: 525, startPoint y: 147, endPoint x: 564, endPoint y: 14, distance: 139.4
click at [564, 14] on div at bounding box center [515, 92] width 132 height 293
drag, startPoint x: 534, startPoint y: 115, endPoint x: 489, endPoint y: 258, distance: 149.7
click at [489, 251] on html "Online web based iOS Simulators and Android Emulators. Run iPhone, iPad, Mobile…" at bounding box center [515, 95] width 149 height 314
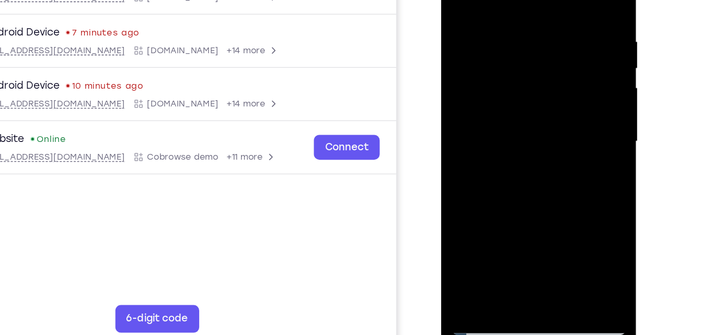
click at [458, 0] on div at bounding box center [515, 92] width 132 height 293
drag, startPoint x: 539, startPoint y: 53, endPoint x: 538, endPoint y: 110, distance: 57.5
click at [538, 110] on div at bounding box center [515, 92] width 132 height 293
drag, startPoint x: 561, startPoint y: 25, endPoint x: 489, endPoint y: 20, distance: 71.7
click at [489, 20] on div at bounding box center [515, 92] width 132 height 293
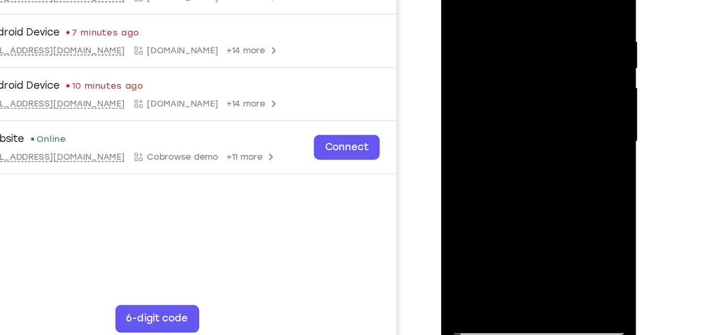
drag, startPoint x: 549, startPoint y: 16, endPoint x: 494, endPoint y: 16, distance: 55.4
click at [494, 16] on div at bounding box center [515, 92] width 132 height 293
drag, startPoint x: 542, startPoint y: 11, endPoint x: 485, endPoint y: 13, distance: 57.5
click at [485, 13] on div at bounding box center [515, 92] width 132 height 293
drag, startPoint x: 554, startPoint y: 14, endPoint x: 480, endPoint y: 18, distance: 73.8
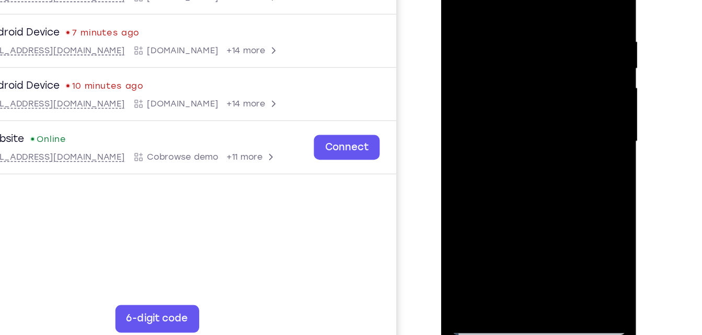
click at [480, 18] on div at bounding box center [515, 92] width 132 height 293
drag, startPoint x: 565, startPoint y: 14, endPoint x: 498, endPoint y: 19, distance: 67.1
click at [498, 19] on div at bounding box center [515, 92] width 132 height 293
drag, startPoint x: 558, startPoint y: 21, endPoint x: 508, endPoint y: 25, distance: 50.3
click at [508, 25] on div at bounding box center [515, 92] width 132 height 293
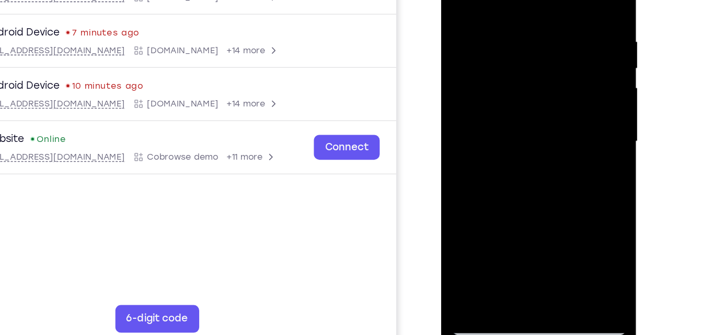
drag, startPoint x: 549, startPoint y: 18, endPoint x: 489, endPoint y: 23, distance: 59.8
click at [489, 23] on div at bounding box center [515, 92] width 132 height 293
drag, startPoint x: 558, startPoint y: 25, endPoint x: 491, endPoint y: 24, distance: 66.4
click at [491, 24] on div at bounding box center [515, 92] width 132 height 293
drag, startPoint x: 554, startPoint y: 11, endPoint x: 497, endPoint y: 10, distance: 56.4
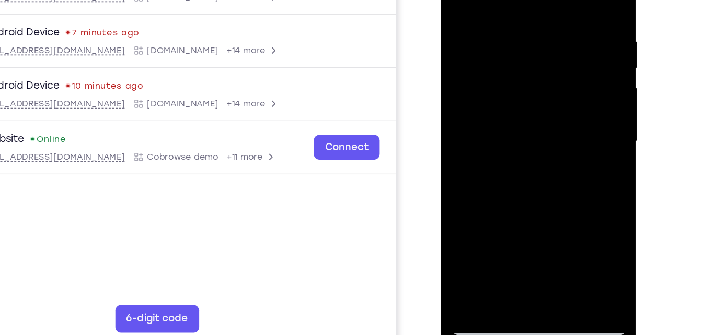
click at [497, 10] on div at bounding box center [515, 92] width 132 height 293
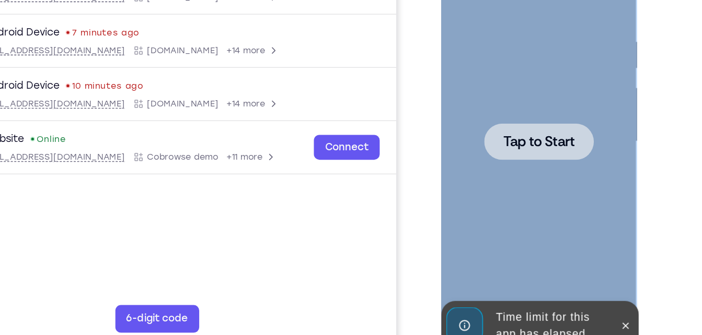
click at [590, 18] on html "Online web based iOS Simulators and Android Emulators. Run iPhone, iPad, Mobile…" at bounding box center [515, 95] width 149 height 314
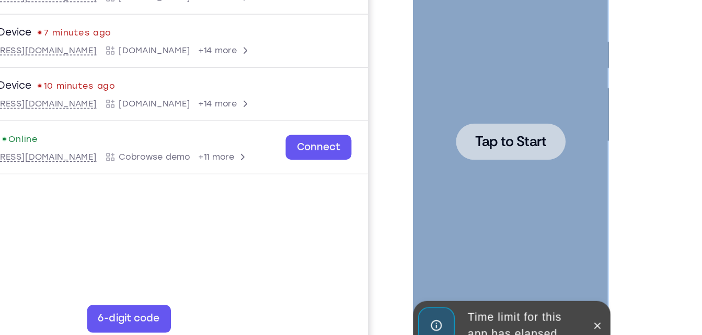
drag, startPoint x: 1121, startPoint y: 22, endPoint x: 558, endPoint y: 7, distance: 563.0
click at [558, 7] on div "Tap to Start" at bounding box center [487, 93] width 148 height 311
